Goal: Task Accomplishment & Management: Use online tool/utility

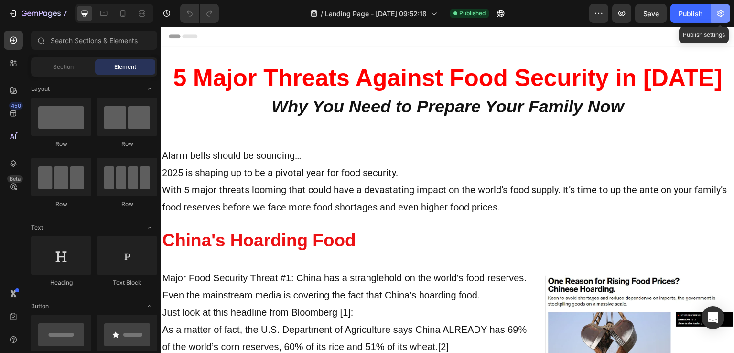
click at [717, 15] on icon "button" at bounding box center [721, 14] width 10 height 10
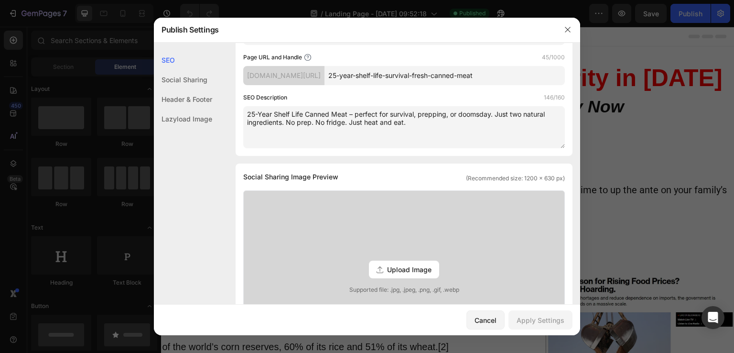
scroll to position [128, 0]
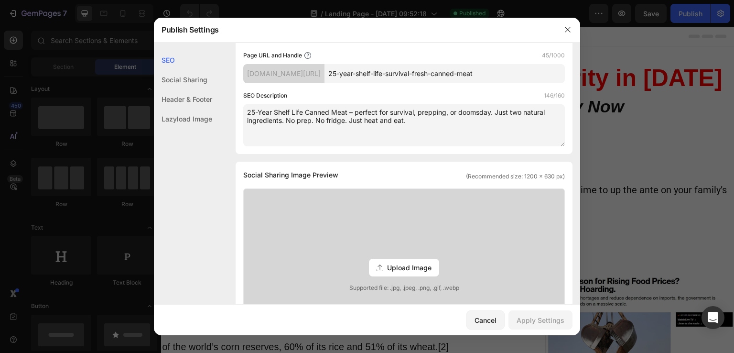
click at [397, 264] on span "Upload Image" at bounding box center [409, 267] width 44 height 10
click at [0, 0] on input "Upload Image Supported file: .jpg, .jpeg, .png, .gif, .webp" at bounding box center [0, 0] width 0 height 0
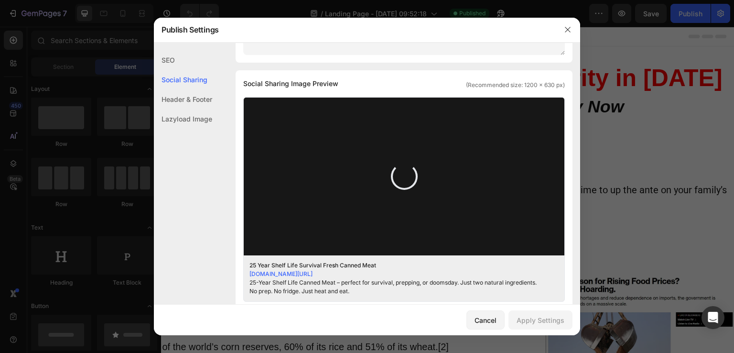
scroll to position [222, 0]
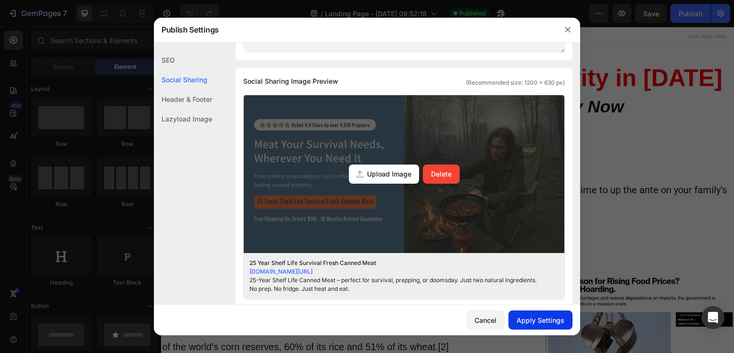
click at [549, 322] on div "Apply Settings" at bounding box center [541, 320] width 48 height 10
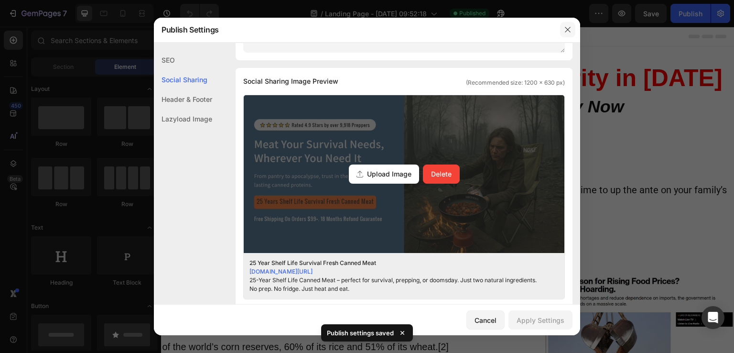
click at [562, 26] on button "button" at bounding box center [567, 29] width 15 height 15
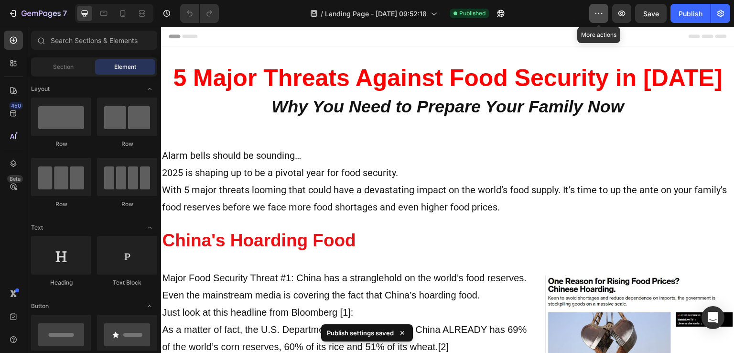
click at [595, 14] on icon "button" at bounding box center [599, 14] width 10 height 10
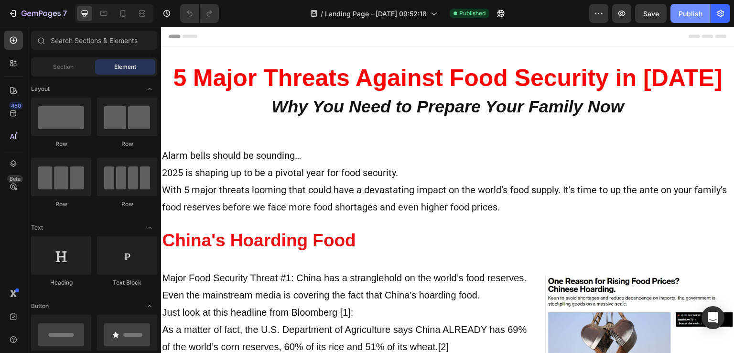
click at [682, 14] on div "Publish" at bounding box center [691, 14] width 24 height 10
click at [718, 16] on icon "button" at bounding box center [721, 14] width 10 height 10
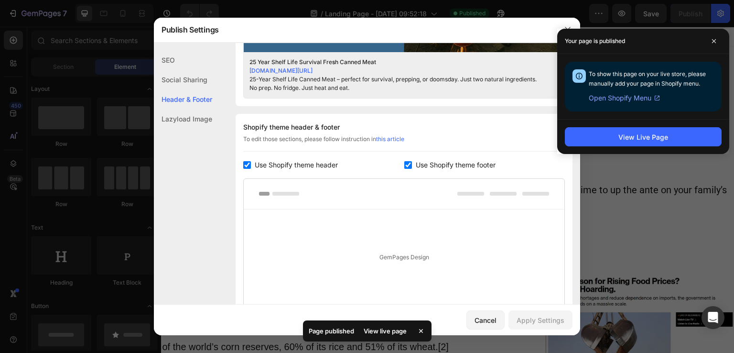
scroll to position [423, 0]
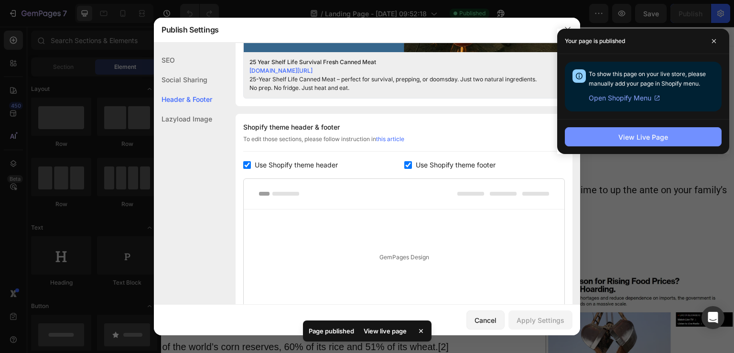
click at [589, 136] on button "View Live Page" at bounding box center [643, 136] width 157 height 19
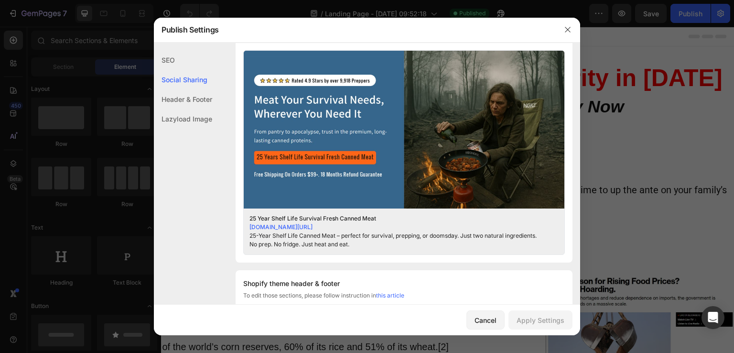
scroll to position [267, 0]
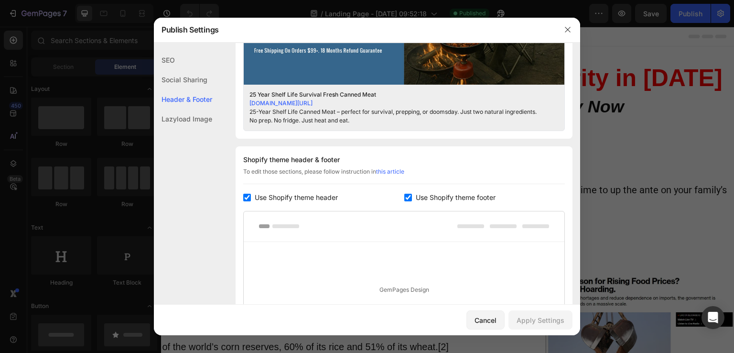
click at [172, 89] on div "Social Sharing" at bounding box center [183, 99] width 58 height 20
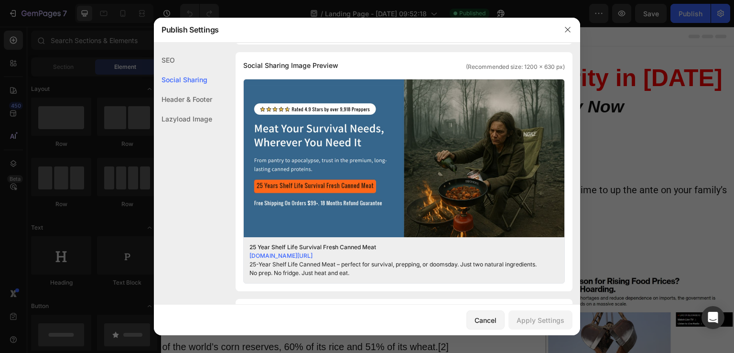
scroll to position [237, 0]
click at [165, 70] on div "SEO" at bounding box center [183, 80] width 58 height 20
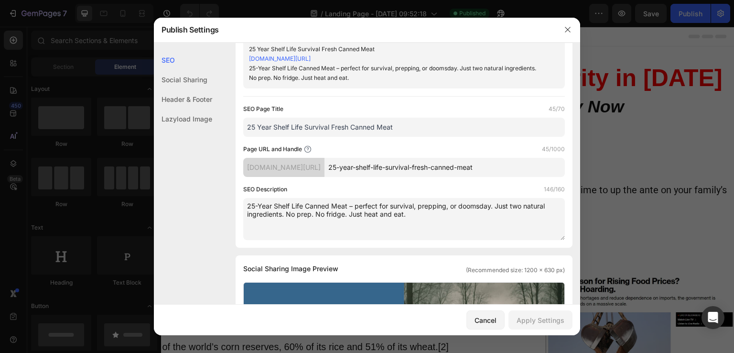
scroll to position [0, 0]
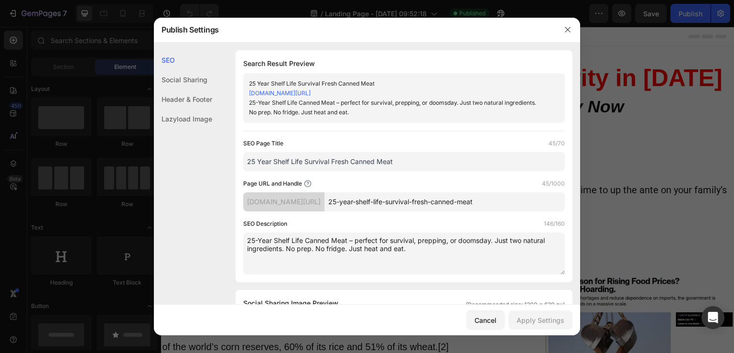
click at [189, 109] on div "Header & Footer" at bounding box center [183, 119] width 58 height 20
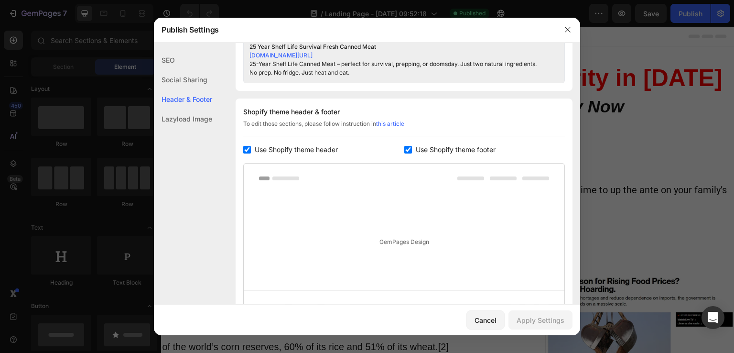
scroll to position [484, 0]
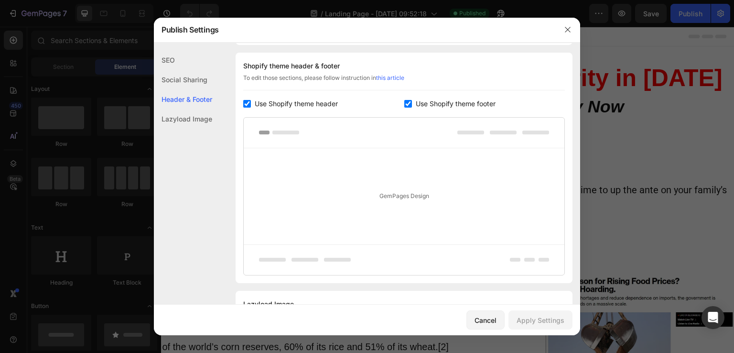
click at [192, 116] on div "Lazyload Image" at bounding box center [183, 119] width 58 height 20
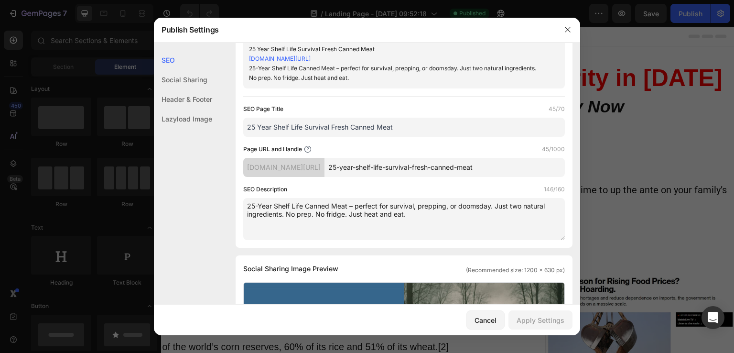
scroll to position [34, 0]
drag, startPoint x: 466, startPoint y: 58, endPoint x: 248, endPoint y: 54, distance: 218.5
click at [248, 54] on div "25 Year Shelf Life Survival Fresh Canned Meat [DOMAIN_NAME][URL] 25-Year Shelf …" at bounding box center [404, 64] width 322 height 50
copy link "[DOMAIN_NAME][URL]"
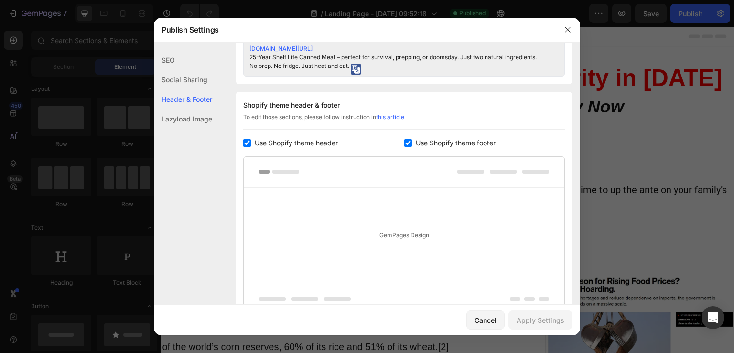
scroll to position [532, 0]
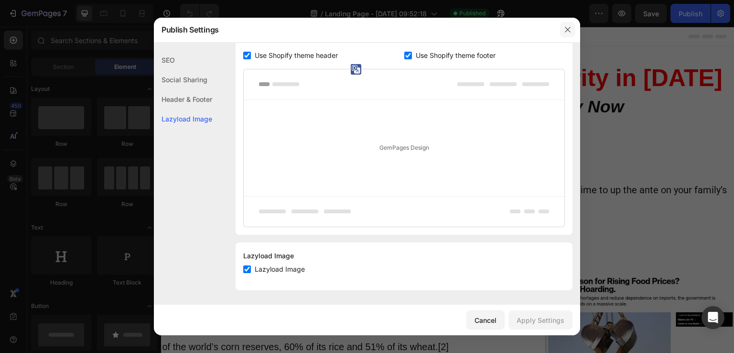
click at [568, 26] on icon "button" at bounding box center [568, 30] width 8 height 8
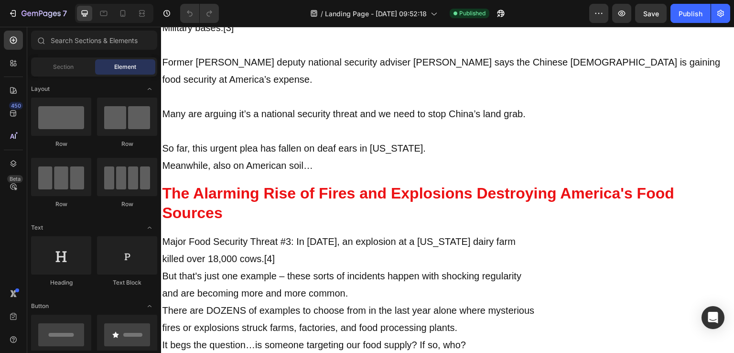
scroll to position [465, 0]
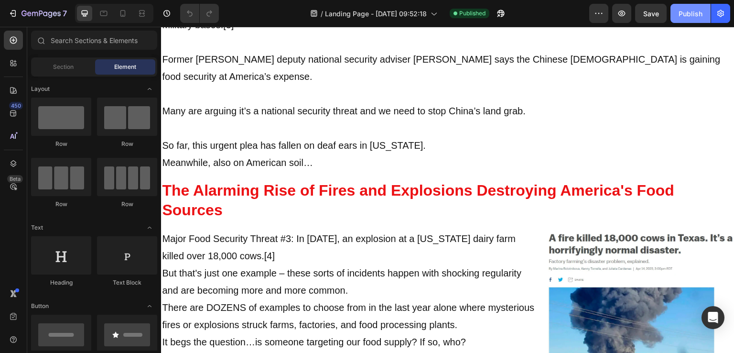
click at [684, 10] on div "Publish" at bounding box center [691, 14] width 24 height 10
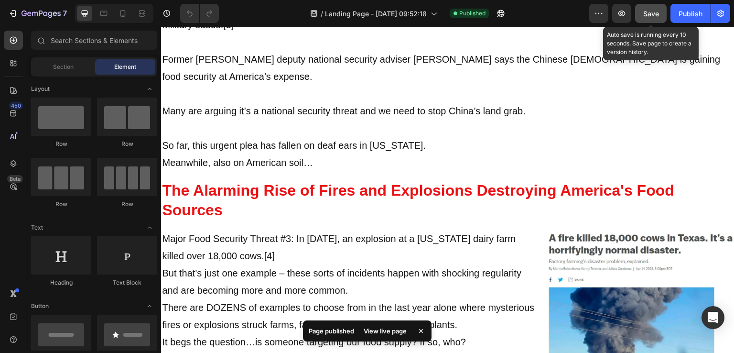
click at [661, 11] on button "Save" at bounding box center [651, 13] width 32 height 19
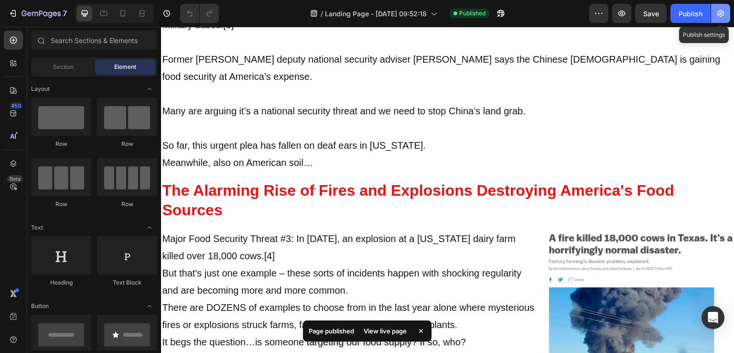
click at [716, 16] on icon "button" at bounding box center [721, 14] width 10 height 10
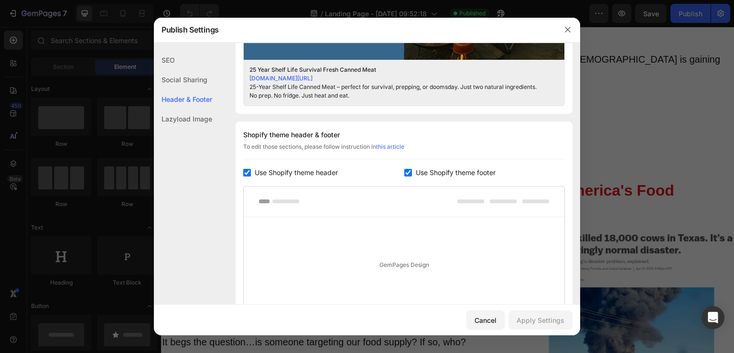
scroll to position [415, 0]
